Goal: Information Seeking & Learning: Learn about a topic

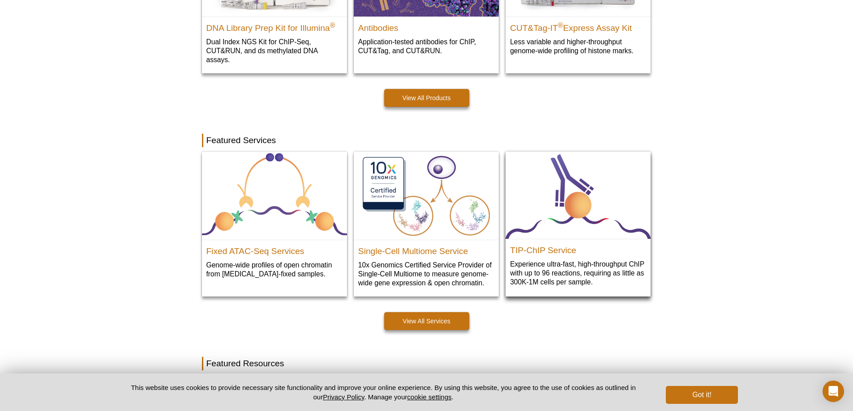
scroll to position [345, 0]
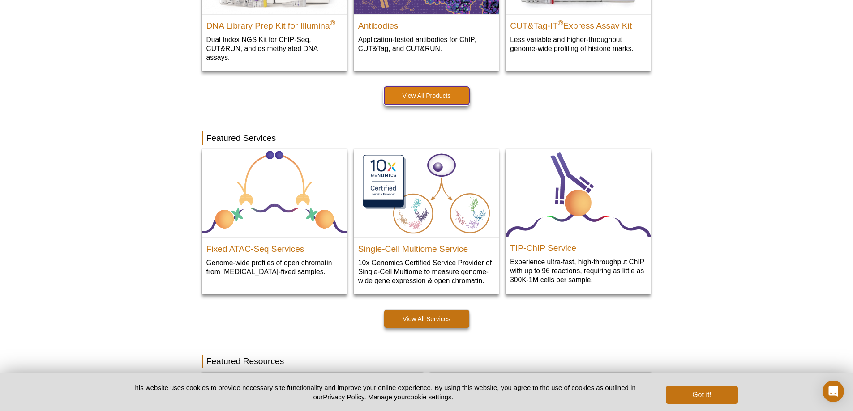
click at [414, 92] on link "View All Products" at bounding box center [426, 96] width 85 height 18
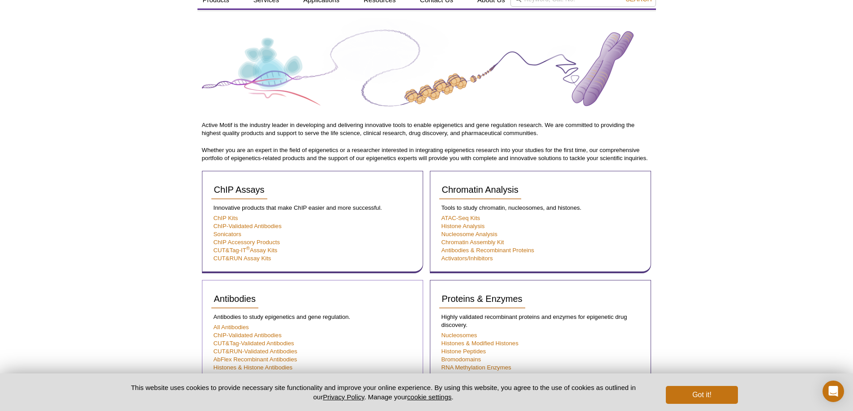
scroll to position [31, 0]
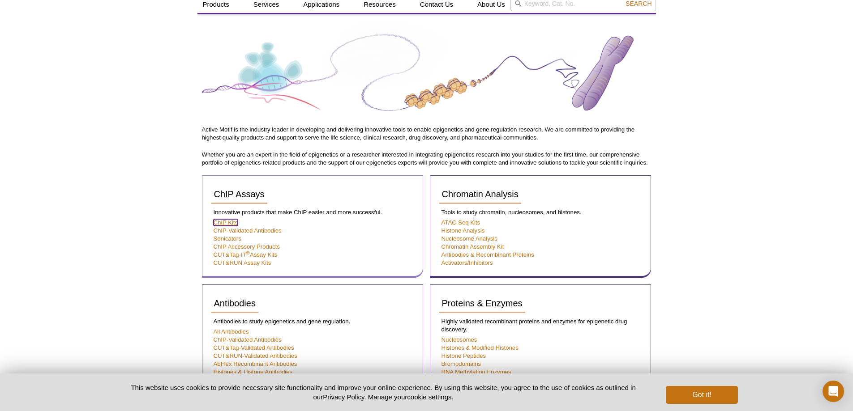
click at [231, 221] on link "ChIP Kits" at bounding box center [226, 222] width 25 height 7
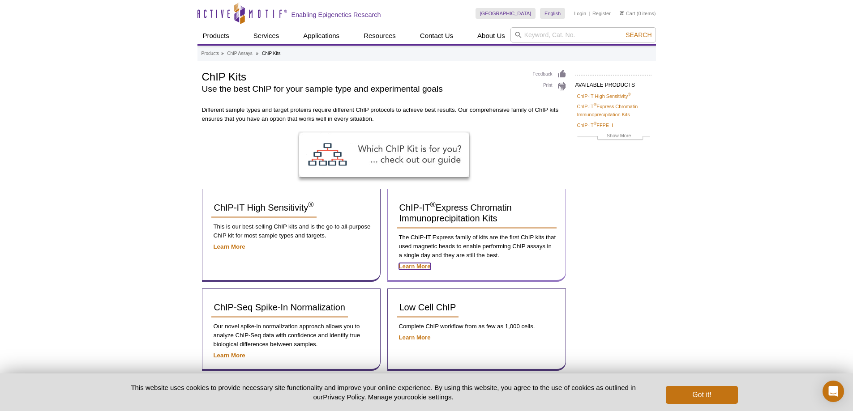
click at [419, 265] on strong "Learn More" at bounding box center [415, 266] width 32 height 7
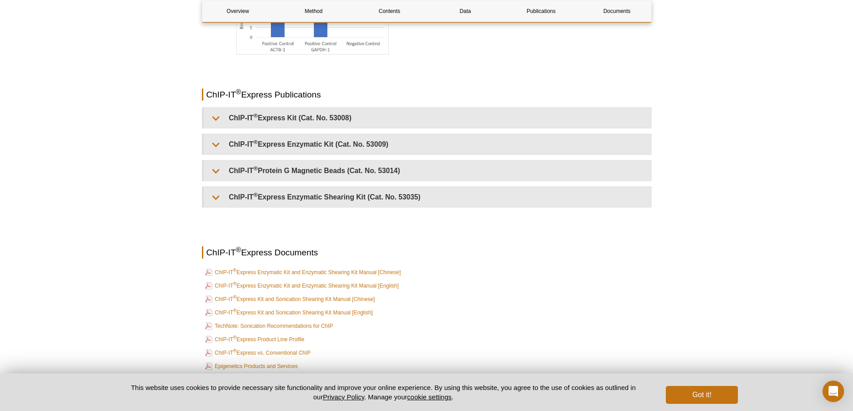
scroll to position [2193, 0]
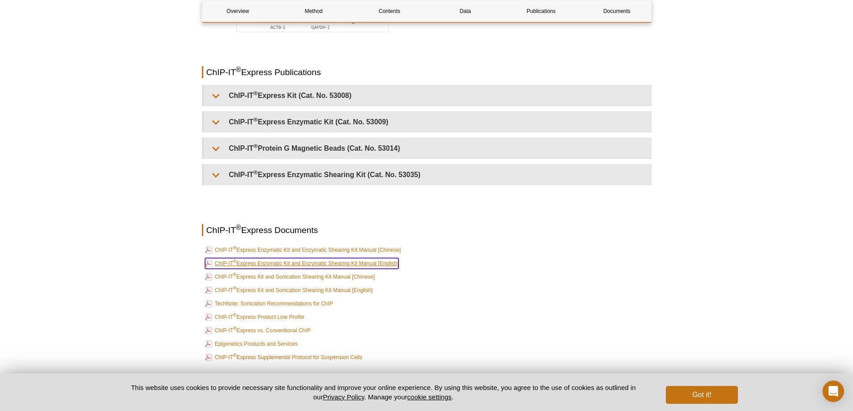
click at [358, 265] on link "ChIP-IT ® Express Enzymatic Kit and Enzymatic Shearing Kit Manual [English]" at bounding box center [302, 263] width 194 height 11
